Goal: Check status: Check status

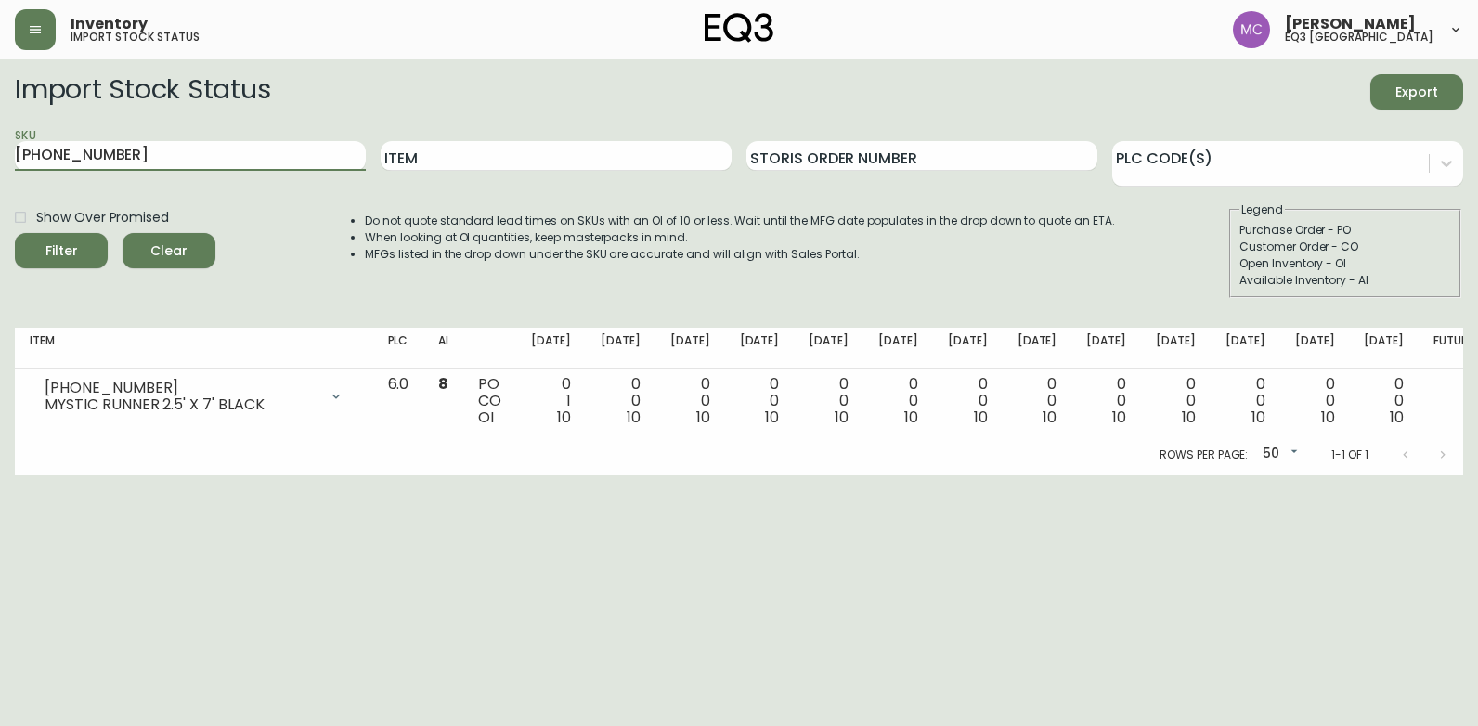
click at [0, 143] on html "Inventory import stock status [PERSON_NAME] eq3 [GEOGRAPHIC_DATA] Import Stock …" at bounding box center [739, 237] width 1478 height 475
type input "[PHONE_NUMBER]"
click at [15, 233] on button "Filter" at bounding box center [61, 250] width 93 height 35
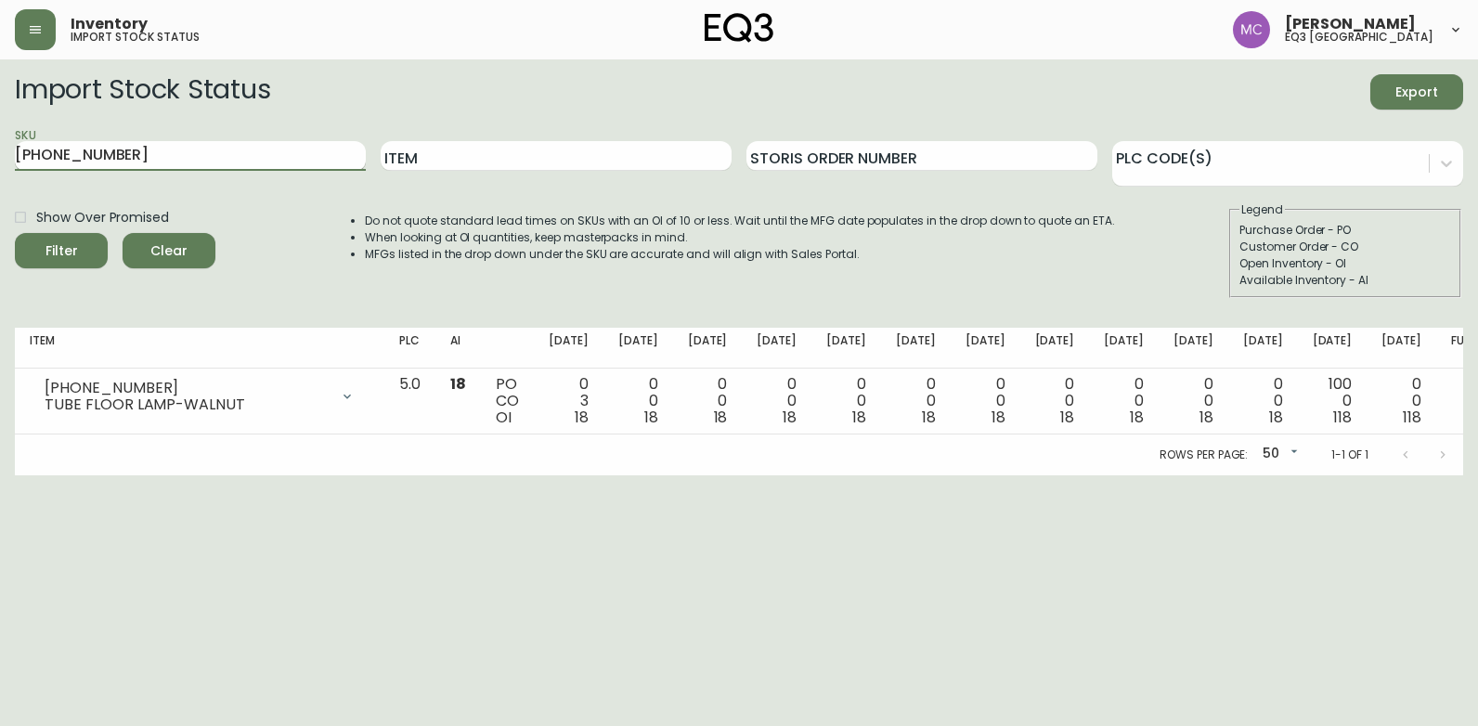
drag, startPoint x: 124, startPoint y: 161, endPoint x: 18, endPoint y: 158, distance: 106.8
click at [0, 130] on html "Inventory import stock status [PERSON_NAME] eq3 [GEOGRAPHIC_DATA] Import Stock …" at bounding box center [739, 237] width 1478 height 475
click at [1396, 475] on html "Inventory import stock status [PERSON_NAME] eq3 [GEOGRAPHIC_DATA] Import Stock …" at bounding box center [739, 237] width 1478 height 475
click at [985, 475] on html "Inventory import stock status [PERSON_NAME] eq3 [GEOGRAPHIC_DATA] Import Stock …" at bounding box center [739, 237] width 1478 height 475
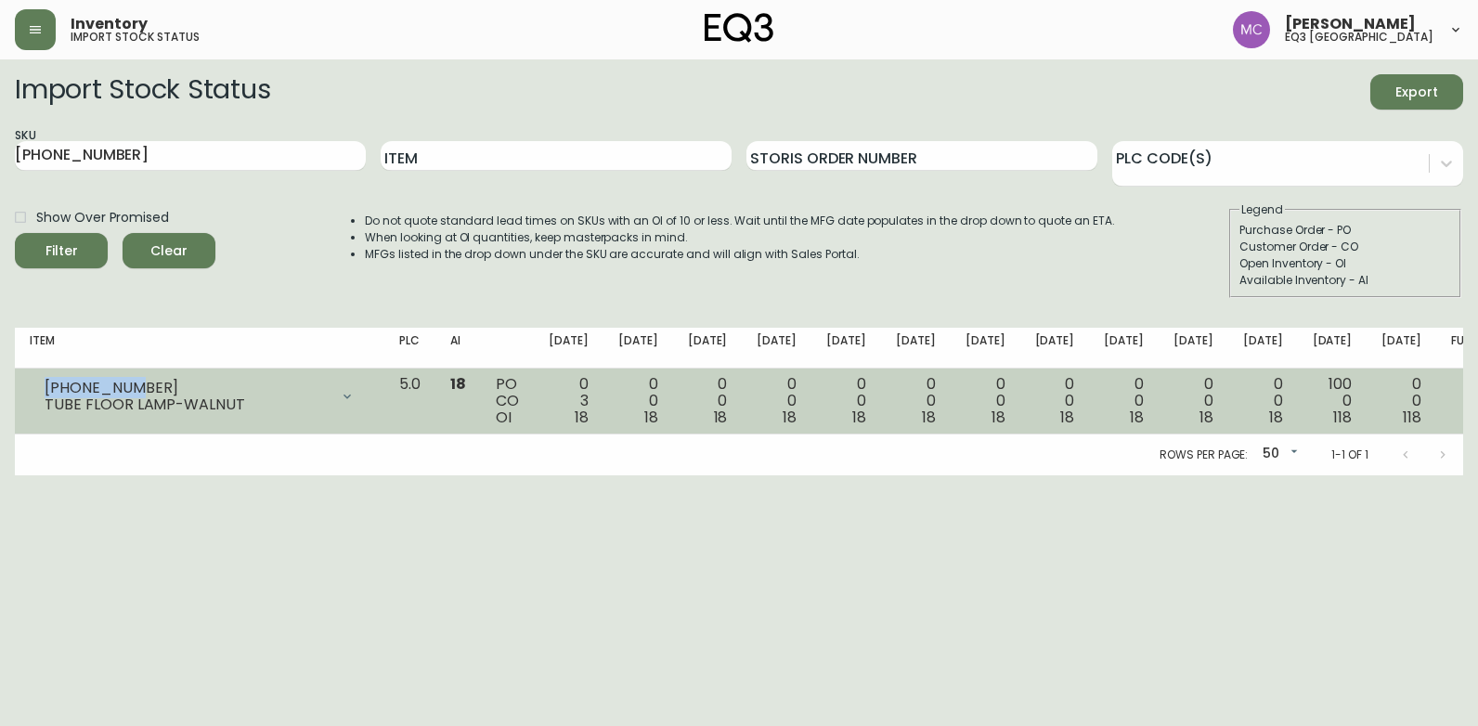
drag, startPoint x: 127, startPoint y: 387, endPoint x: 35, endPoint y: 387, distance: 91.9
click at [35, 387] on div "[PHONE_NUMBER] TUBE FLOOR LAMP-WALNUT" at bounding box center [200, 396] width 340 height 41
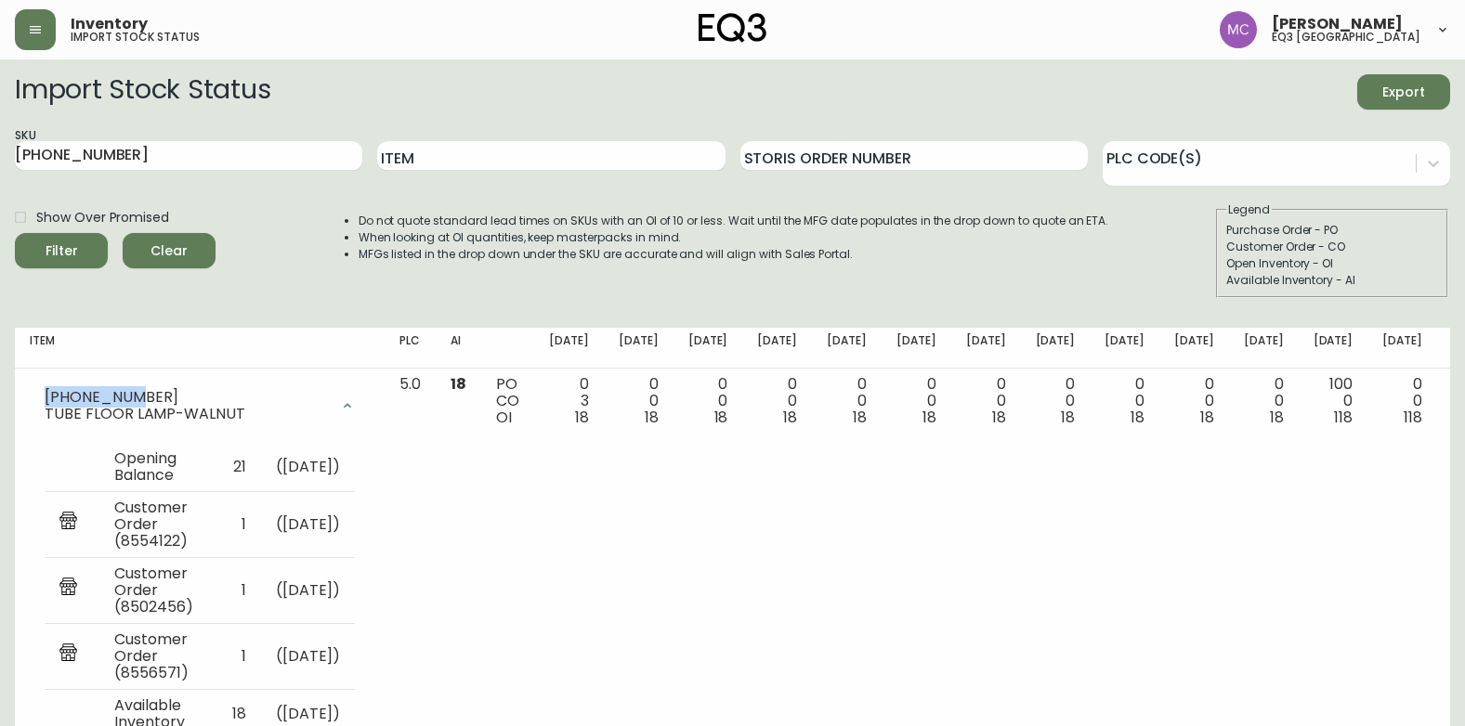
copy div "[PHONE_NUMBER]"
